Goal: Information Seeking & Learning: Stay updated

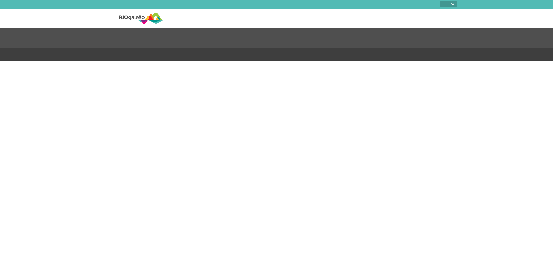
select select
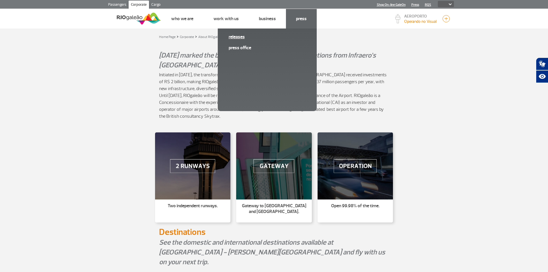
click at [230, 38] on link "Releases" at bounding box center [267, 37] width 77 height 6
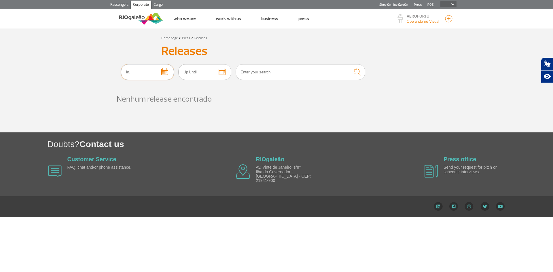
click at [163, 73] on input "text" at bounding box center [147, 72] width 53 height 16
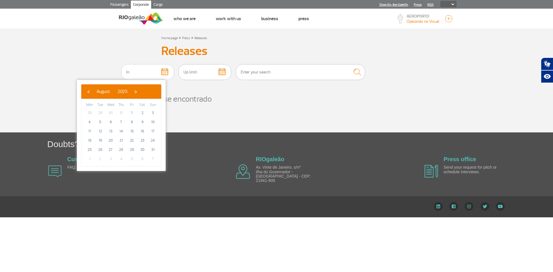
click at [138, 111] on td "2" at bounding box center [142, 112] width 11 height 9
click at [132, 121] on span "8" at bounding box center [131, 121] width 9 height 9
type input "[DATE]"
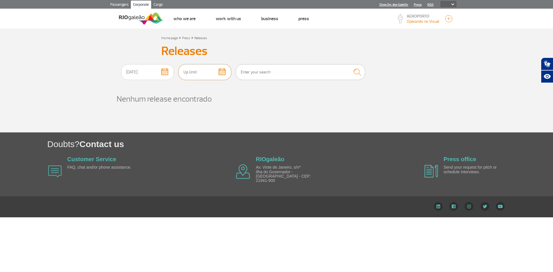
click at [226, 68] on input "text" at bounding box center [204, 72] width 53 height 16
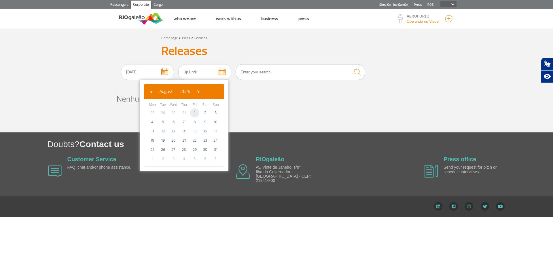
click at [193, 116] on span "1" at bounding box center [194, 112] width 9 height 9
type input "[DATE]"
